Goal: Information Seeking & Learning: Learn about a topic

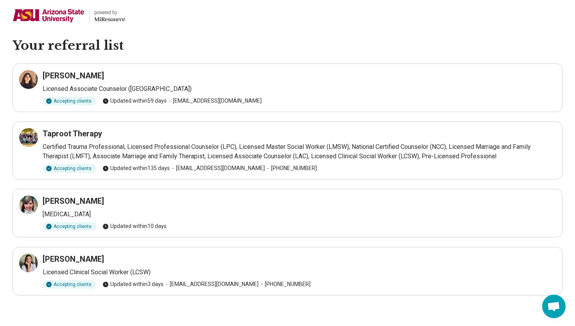
scroll to position [0, 0]
click at [33, 263] on icon at bounding box center [28, 261] width 9 height 9
click at [30, 205] on icon at bounding box center [28, 204] width 9 height 9
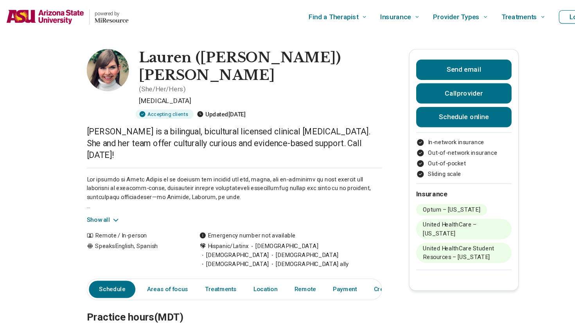
click at [101, 200] on button "Show all" at bounding box center [102, 204] width 31 height 8
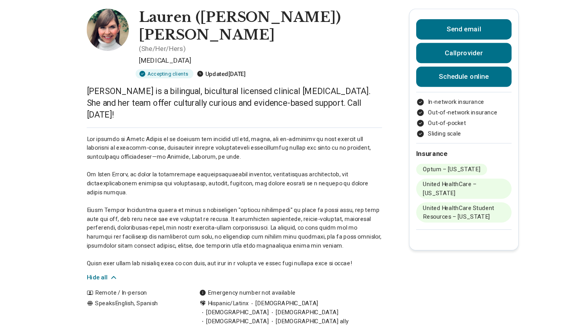
scroll to position [59, 0]
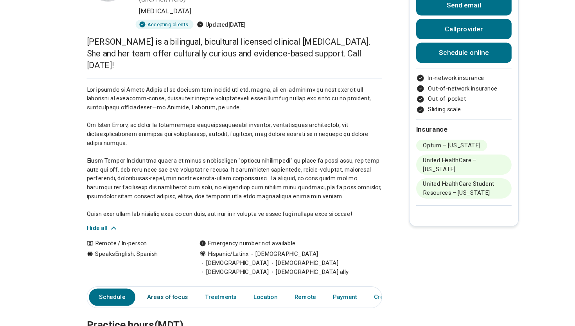
click at [159, 291] on link "Areas of focus" at bounding box center [162, 299] width 47 height 16
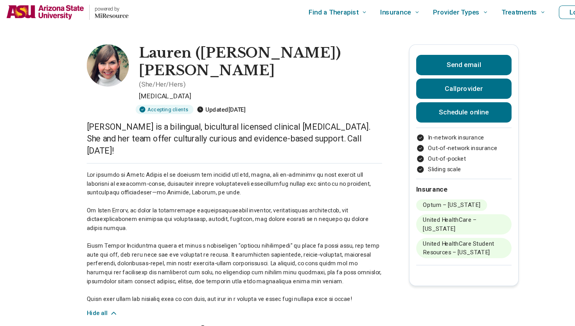
scroll to position [0, 0]
